Goal: Task Accomplishment & Management: Manage account settings

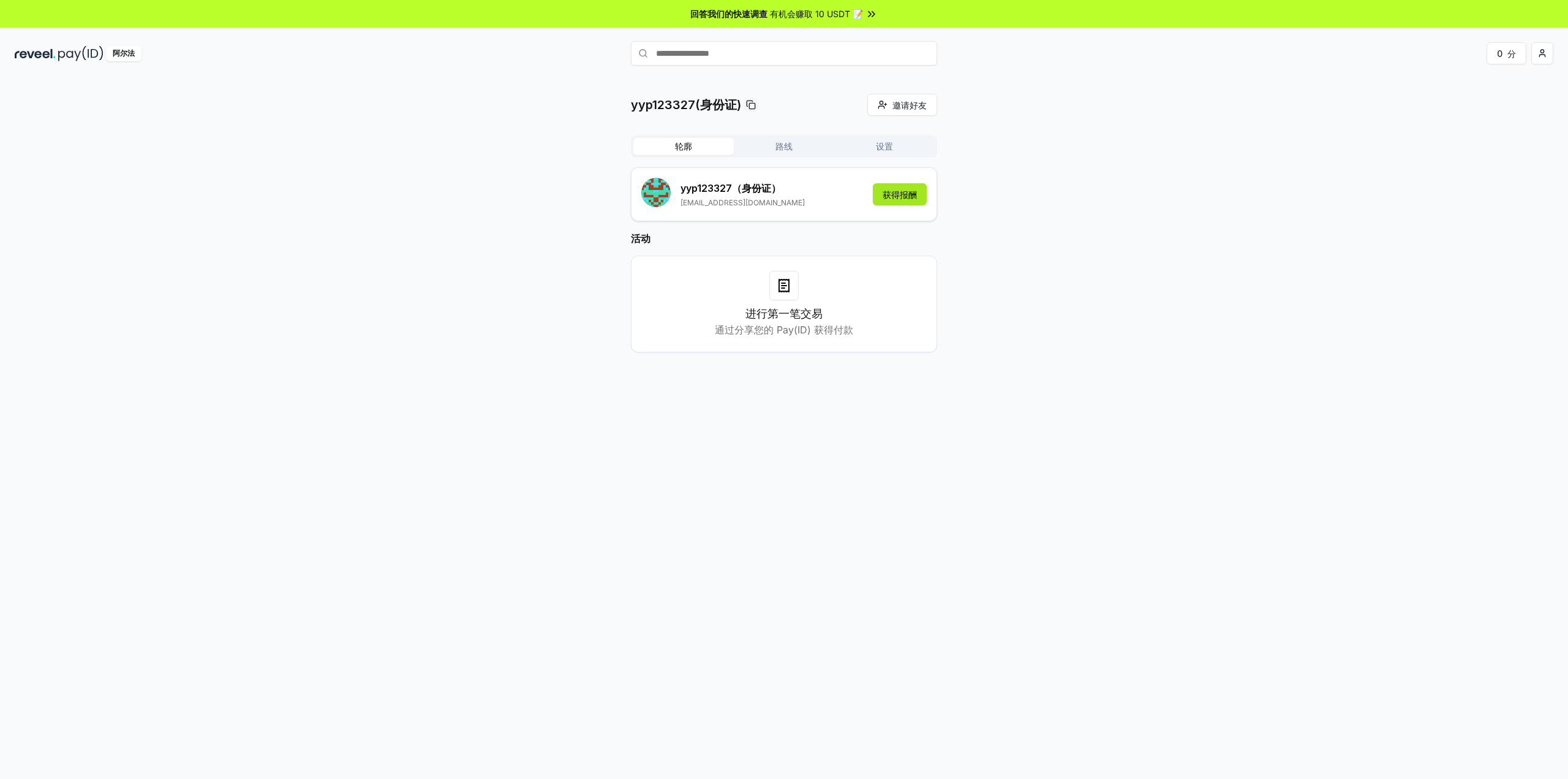
click at [909, 196] on font "获得报酬" at bounding box center [899, 194] width 34 height 10
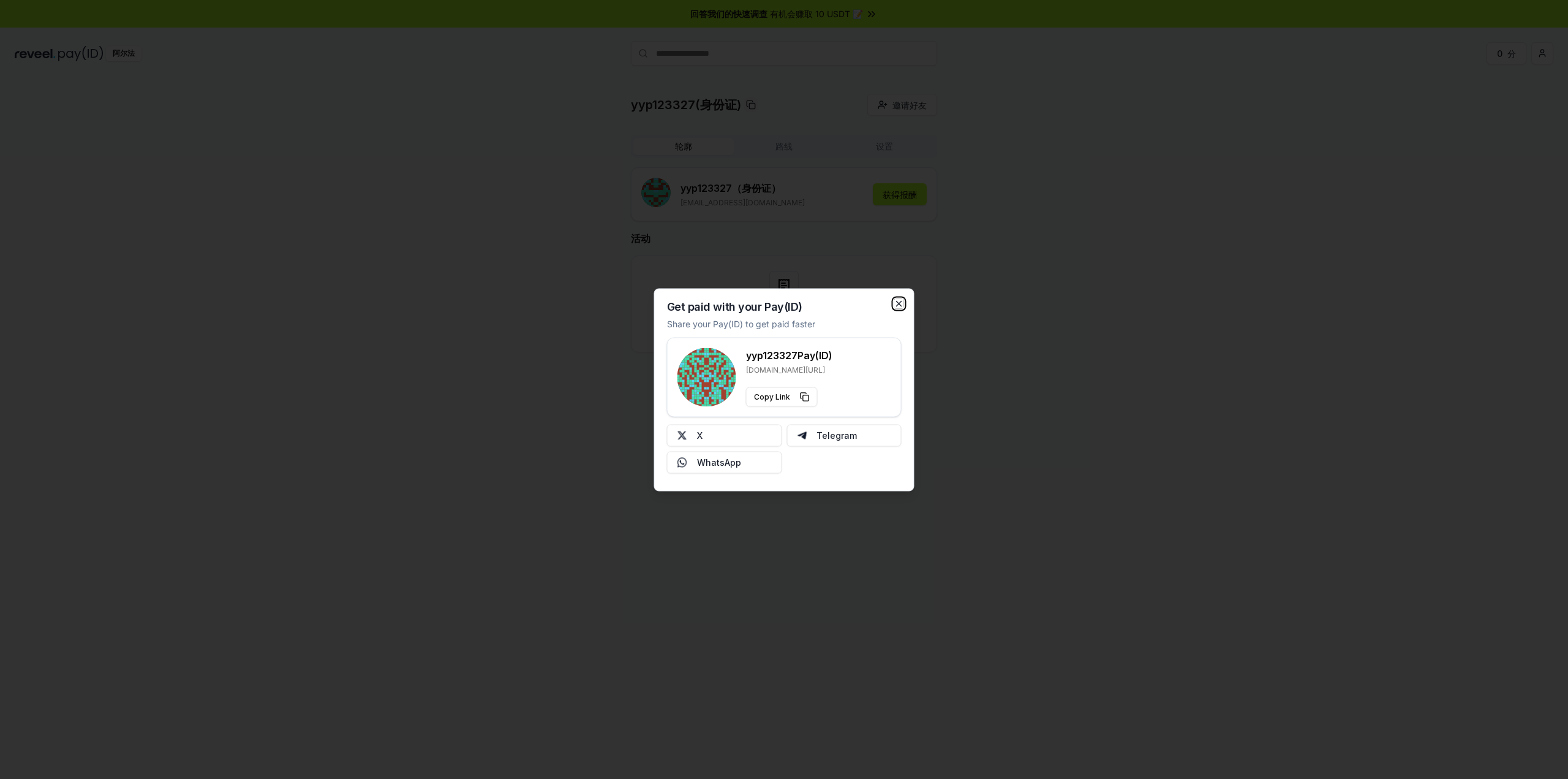
click at [897, 305] on icon "button" at bounding box center [899, 304] width 5 height 5
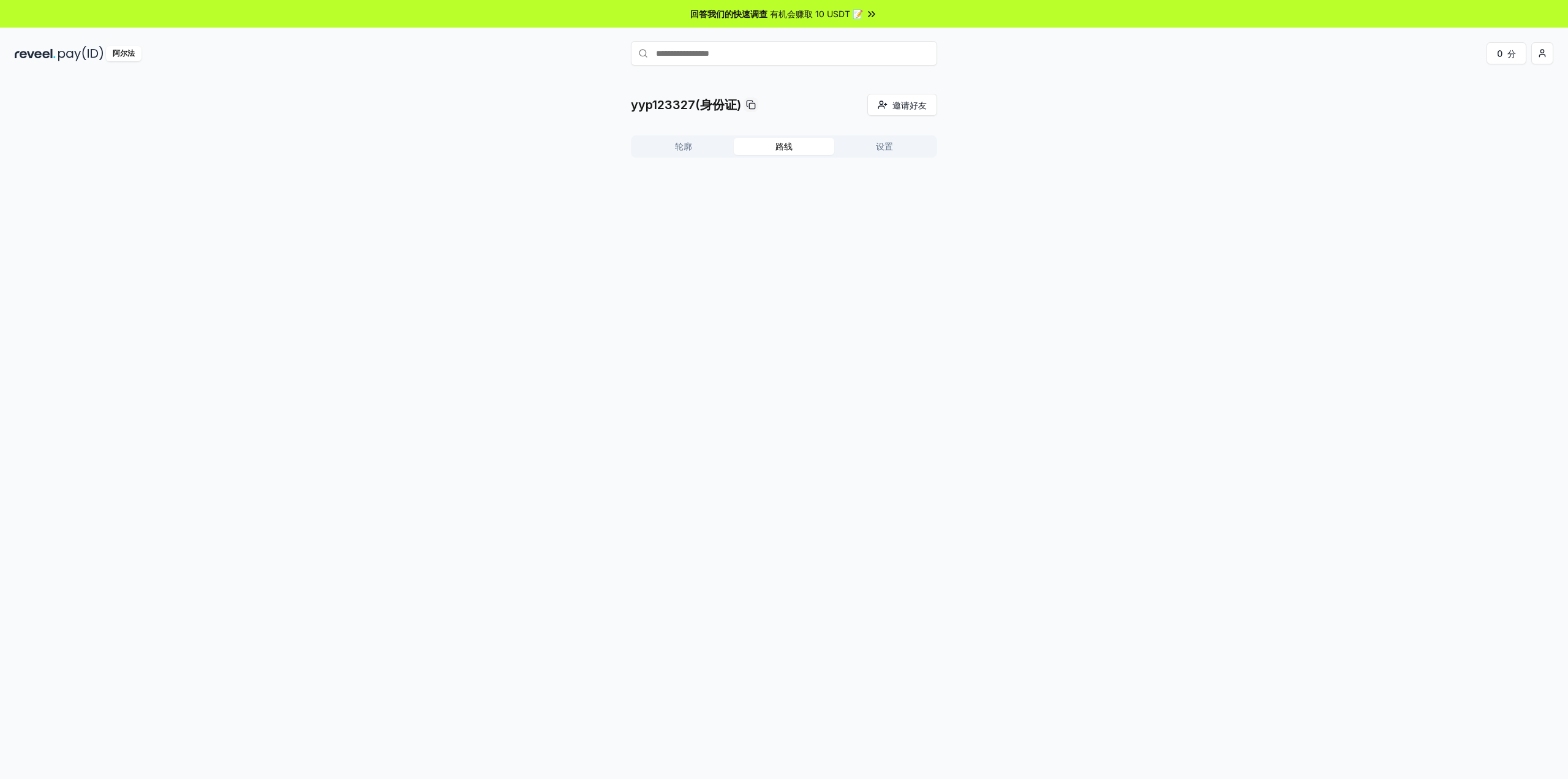
click at [780, 146] on font "路线" at bounding box center [784, 146] width 17 height 10
click at [881, 148] on font "设置" at bounding box center [884, 146] width 17 height 10
click at [691, 146] on font "轮廓" at bounding box center [683, 146] width 17 height 10
click at [792, 147] on font "路线" at bounding box center [784, 146] width 17 height 10
click at [693, 150] on button "轮廓" at bounding box center [683, 146] width 100 height 17
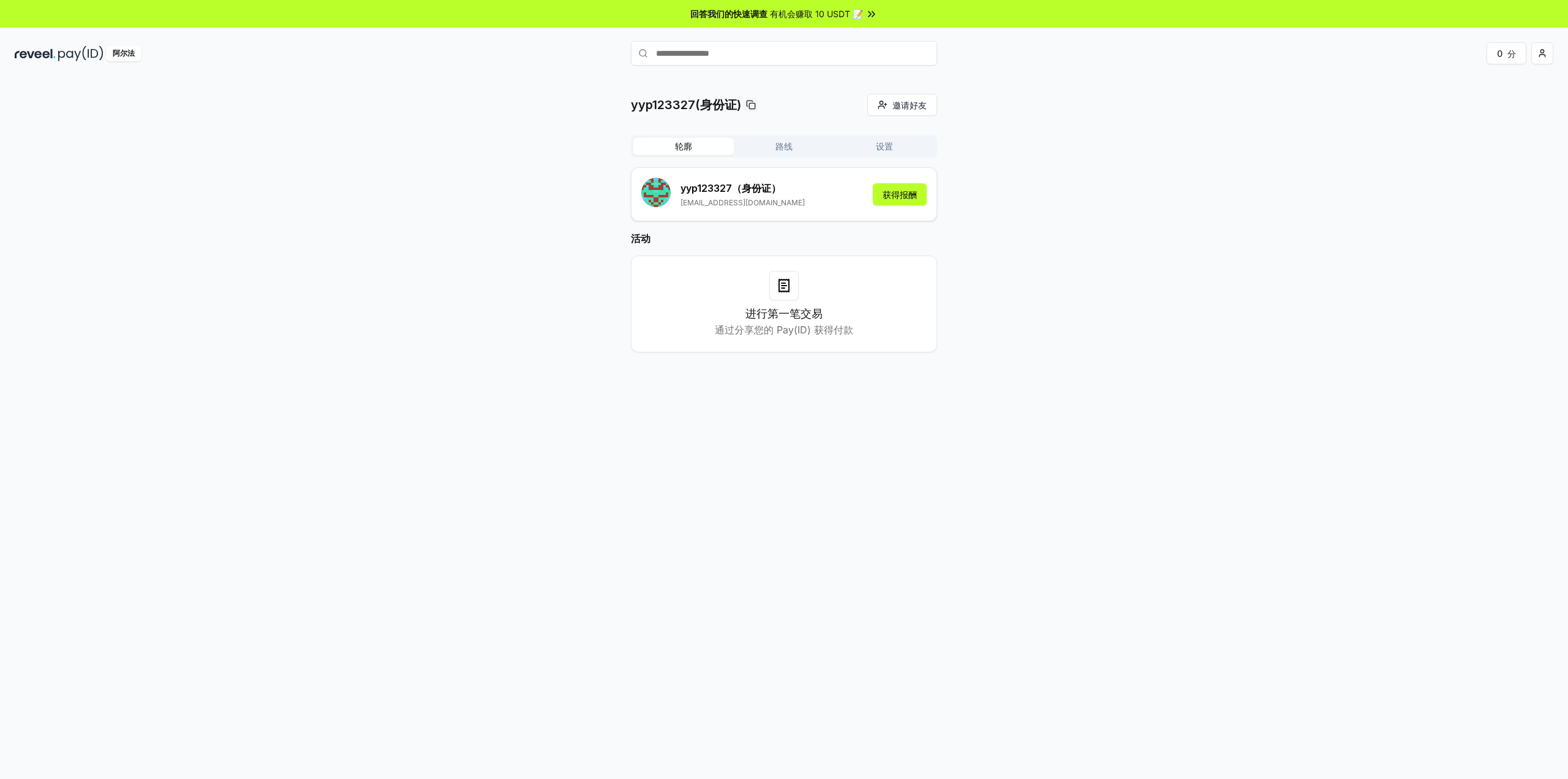
click at [1299, 313] on div "yyp123327(身份证) 邀请好友 邀请 轮廓 路线 设置 yyp123327 （身份证） [EMAIL_ADDRESS][DOMAIN_NAME] 获得…" at bounding box center [783, 232] width 1539 height 278
click at [778, 302] on div "进行第一笔交易 通过分享您的 Pay(ID) 获得付款" at bounding box center [784, 304] width 276 height 66
click at [783, 150] on font "路线" at bounding box center [784, 146] width 17 height 10
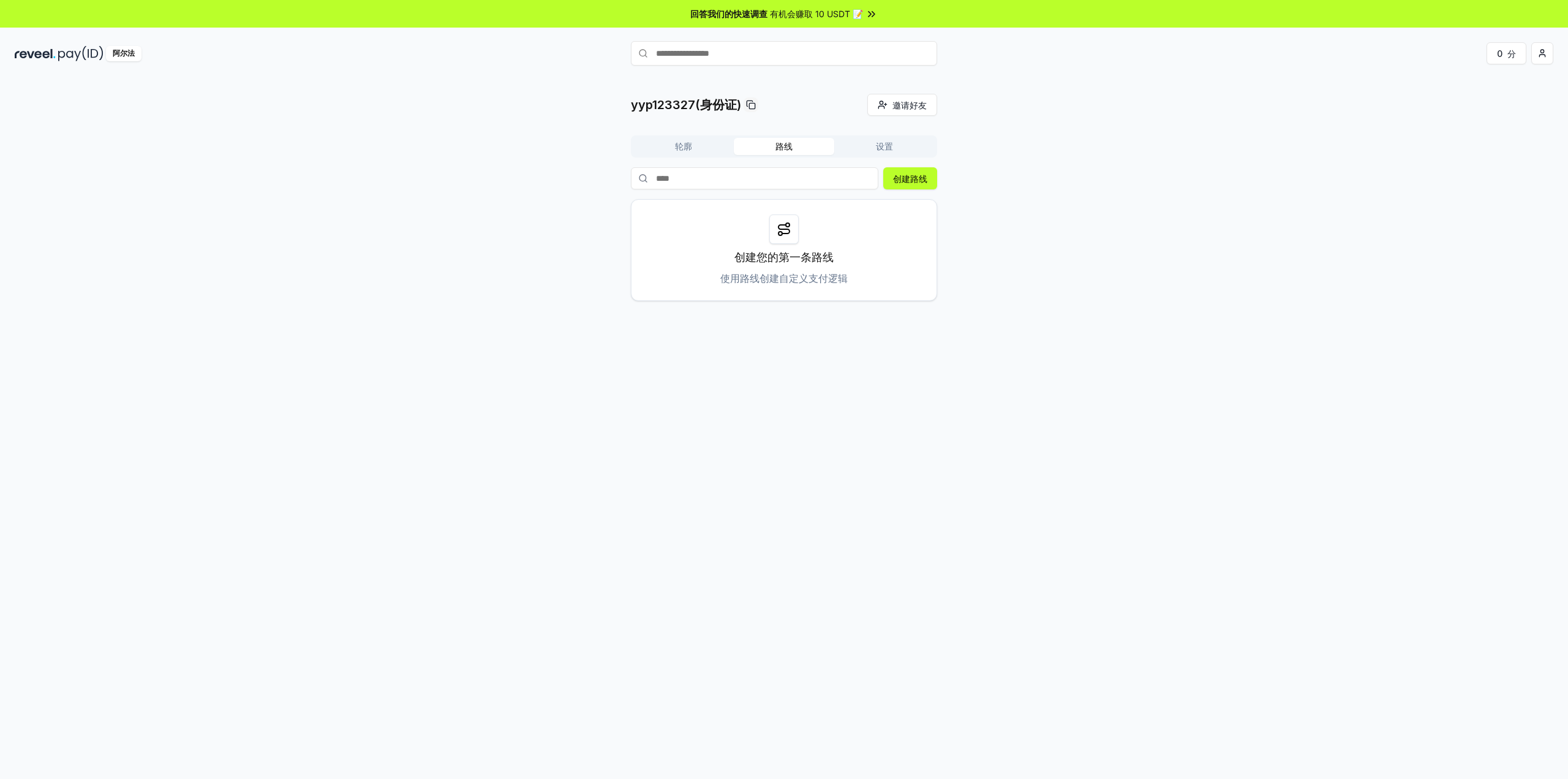
click at [699, 146] on button "轮廓" at bounding box center [683, 146] width 100 height 17
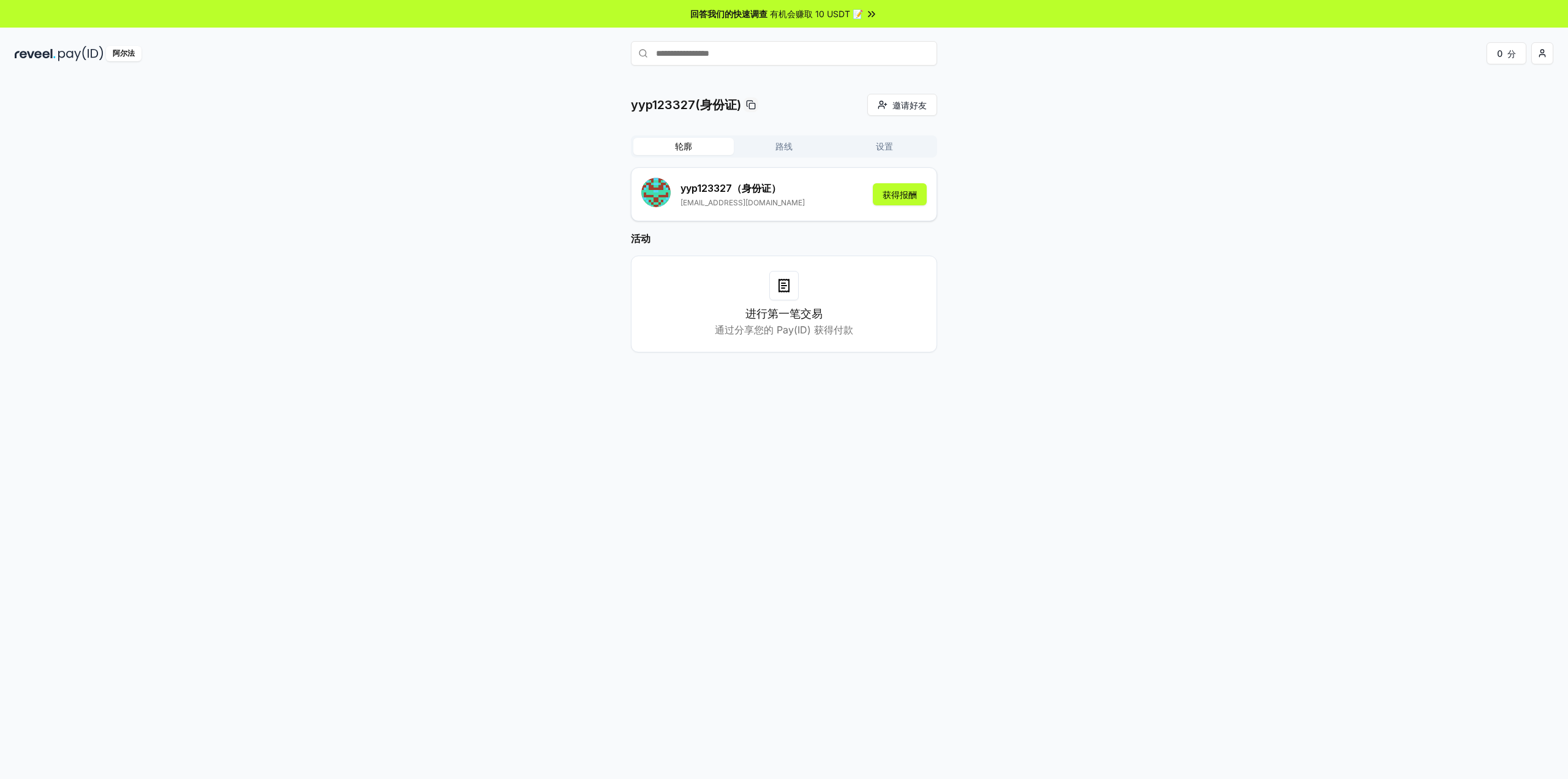
click at [1142, 186] on div "yyp123327(身份证) 邀请好友 邀请 轮廓 路线 设置 yyp123327 （身份证） [EMAIL_ADDRESS][DOMAIN_NAME] 获得…" at bounding box center [783, 232] width 1539 height 278
click at [871, 11] on icon at bounding box center [871, 13] width 13 height 13
